Goal: Task Accomplishment & Management: Use online tool/utility

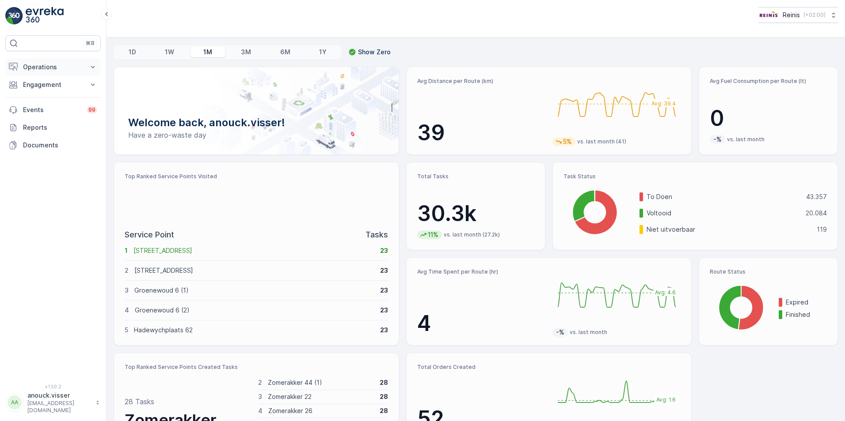
click at [90, 73] on button "Operations" at bounding box center [52, 67] width 95 height 18
click at [56, 97] on link "Planning" at bounding box center [60, 94] width 82 height 12
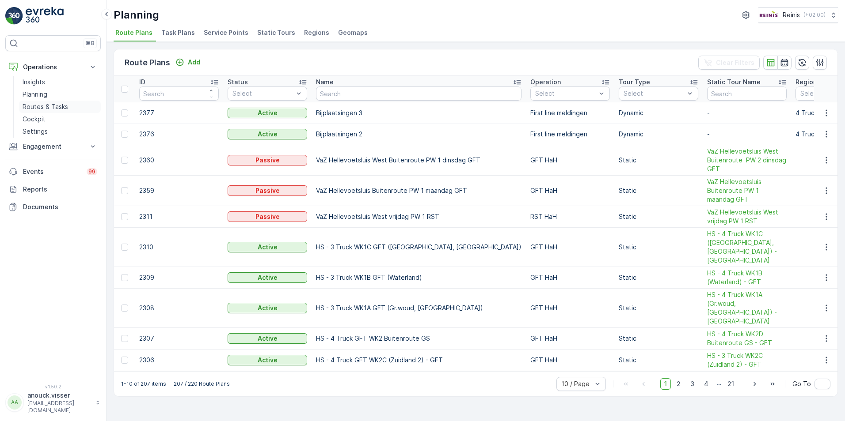
click at [63, 107] on p "Routes & Tasks" at bounding box center [45, 106] width 45 height 9
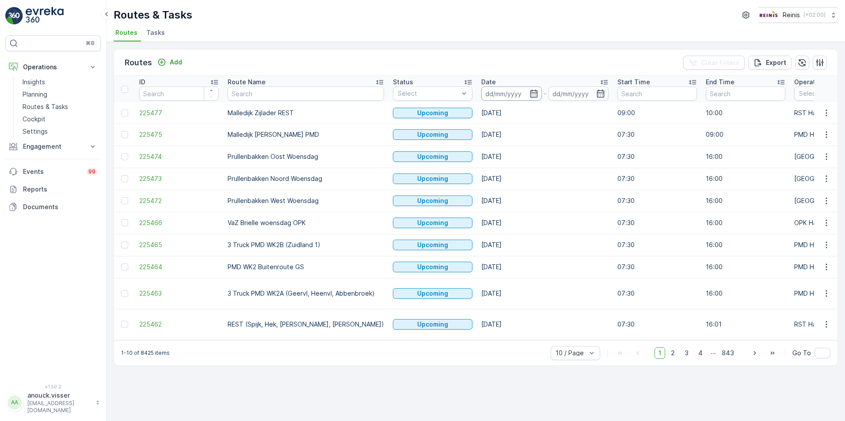
click at [504, 93] on input at bounding box center [511, 94] width 61 height 14
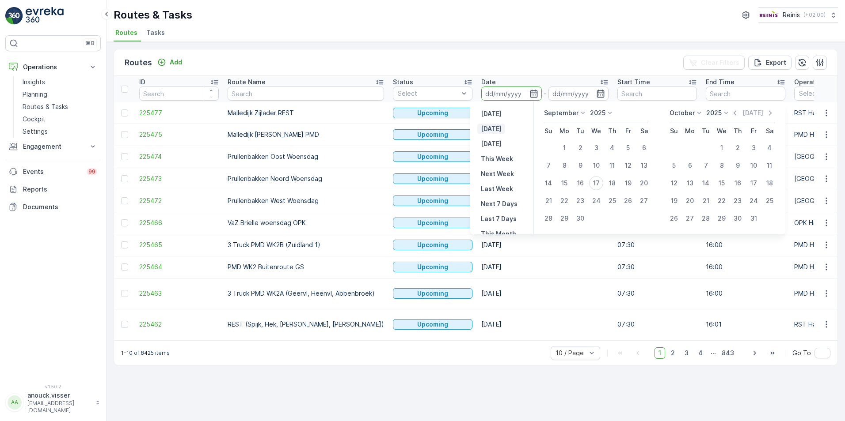
click at [493, 129] on p "[DATE]" at bounding box center [491, 129] width 21 height 9
type input "[DATE]"
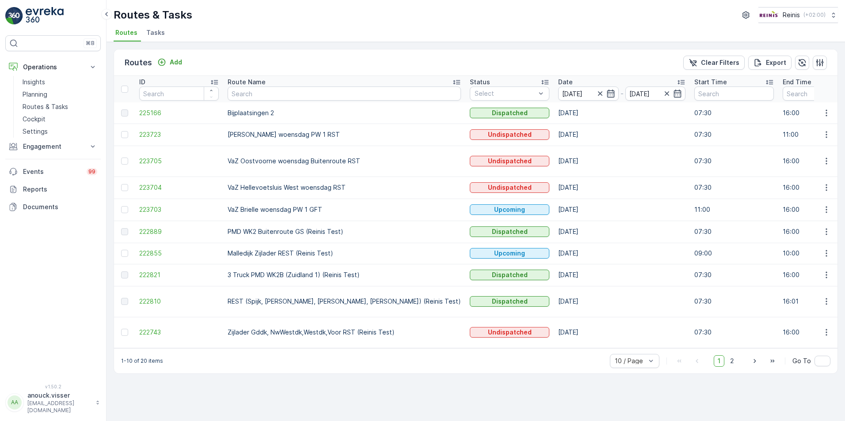
drag, startPoint x: 574, startPoint y: 9, endPoint x: 549, endPoint y: 0, distance: 26.3
click at [573, 10] on div "Routes & Tasks Reinis ( +02:00 )" at bounding box center [476, 15] width 724 height 16
